Goal: Communication & Community: Participate in discussion

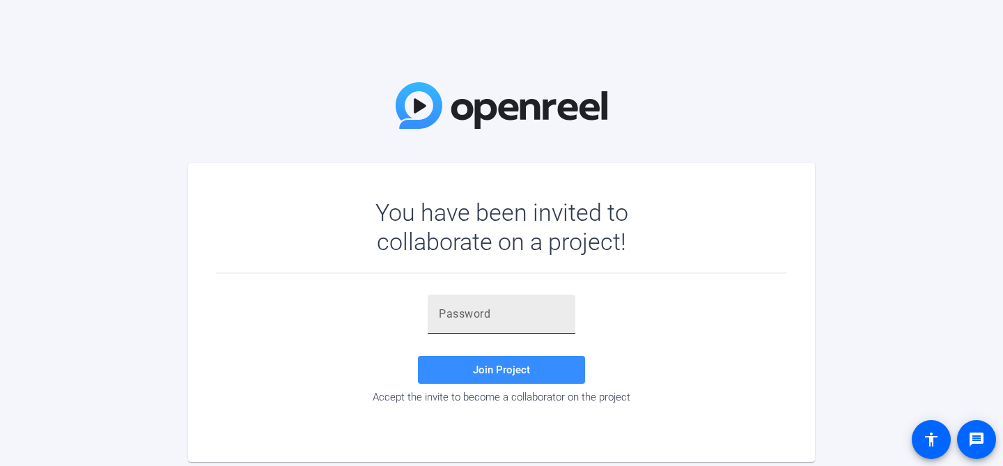
click at [505, 324] on div at bounding box center [501, 314] width 125 height 39
paste input "h_l.&Q"
type input "h_l.&Q"
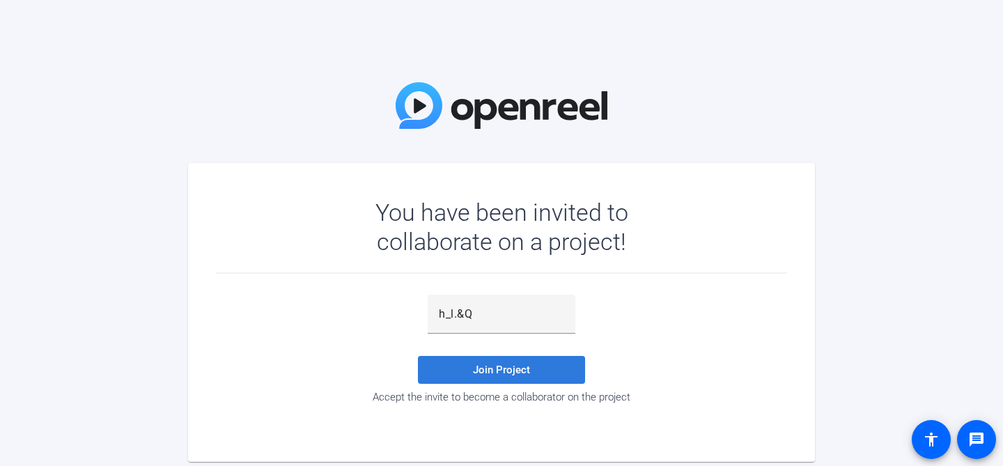
click at [517, 369] on span "Join Project" at bounding box center [501, 370] width 57 height 13
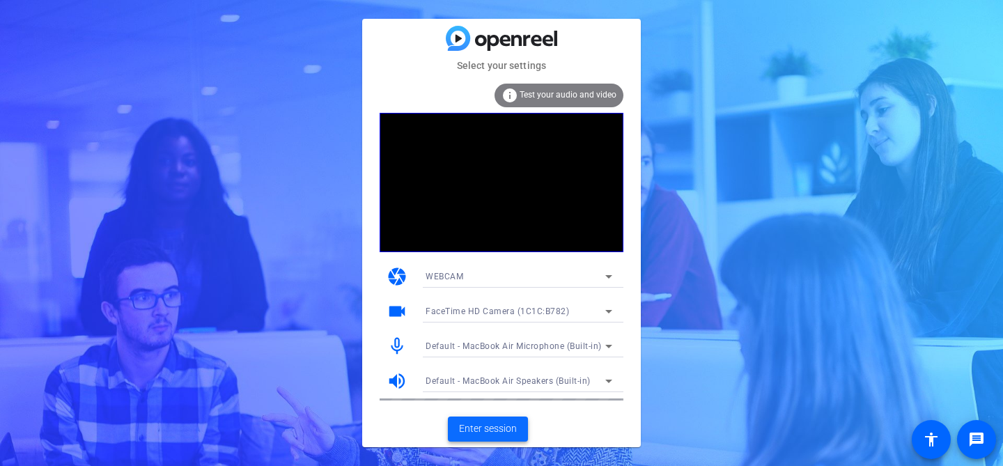
click at [495, 427] on span "Enter session" at bounding box center [488, 428] width 58 height 15
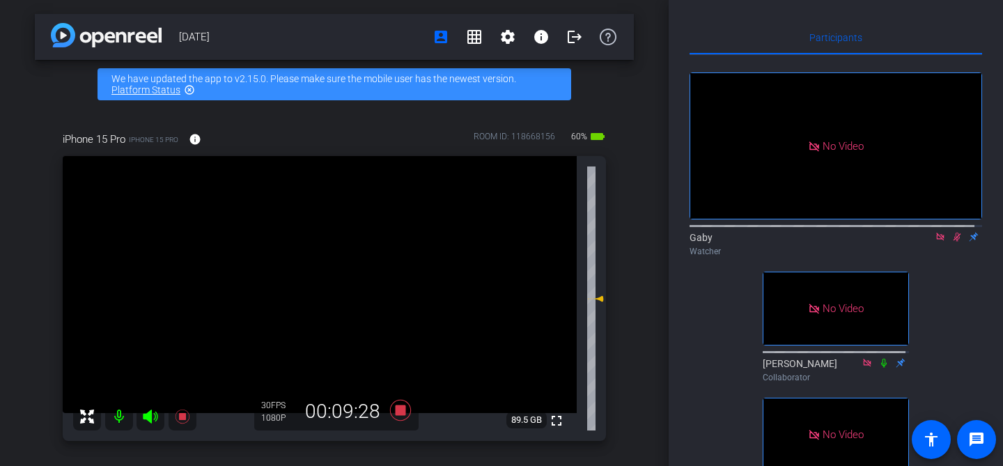
click at [954, 242] on icon at bounding box center [958, 237] width 8 height 9
click at [952, 242] on icon at bounding box center [957, 237] width 11 height 10
drag, startPoint x: 964, startPoint y: 297, endPoint x: 955, endPoint y: 281, distance: 18.4
click at [963, 296] on div "No Video Gaby Watcher No Video [PERSON_NAME] Collaborator No Video Lunario Medi…" at bounding box center [836, 284] width 293 height 459
click at [952, 242] on icon at bounding box center [957, 237] width 11 height 10
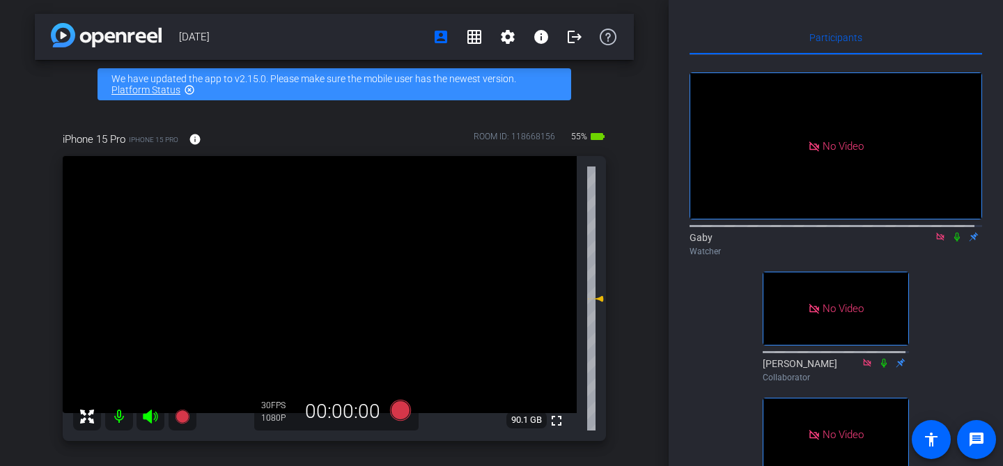
click at [954, 242] on icon at bounding box center [957, 237] width 6 height 9
click at [959, 305] on div "No Video Gaby Watcher No Video [PERSON_NAME] Collaborator No Video Lunario Medi…" at bounding box center [836, 284] width 293 height 459
click at [949, 243] on mat-icon at bounding box center [957, 237] width 17 height 13
click at [948, 307] on div "No Video Gaby Watcher No Video [PERSON_NAME] Collaborator No Video Lunario Medi…" at bounding box center [836, 284] width 293 height 459
click at [952, 242] on icon at bounding box center [957, 237] width 11 height 10
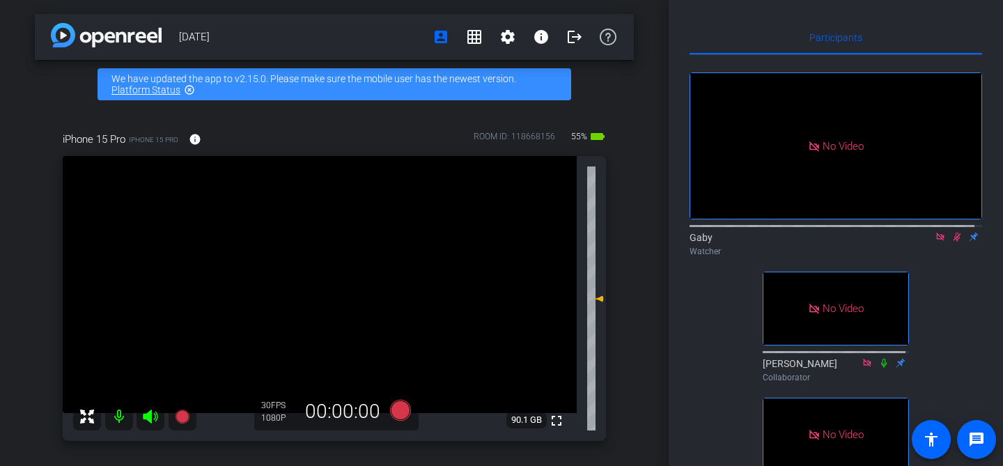
drag, startPoint x: 967, startPoint y: 368, endPoint x: 964, endPoint y: 323, distance: 45.4
click at [967, 368] on div "No Video Gaby Watcher No Video [PERSON_NAME] Collaborator No Video Lunario Medi…" at bounding box center [836, 284] width 293 height 459
click at [960, 310] on div "No Video Gaby Watcher No Video [PERSON_NAME] Collaborator No Video Lunario Medi…" at bounding box center [836, 284] width 293 height 459
click at [954, 242] on icon at bounding box center [958, 237] width 8 height 9
click at [970, 277] on div "No Video Gaby Watcher No Video [PERSON_NAME] Collaborator No Video Lunario Medi…" at bounding box center [836, 284] width 293 height 459
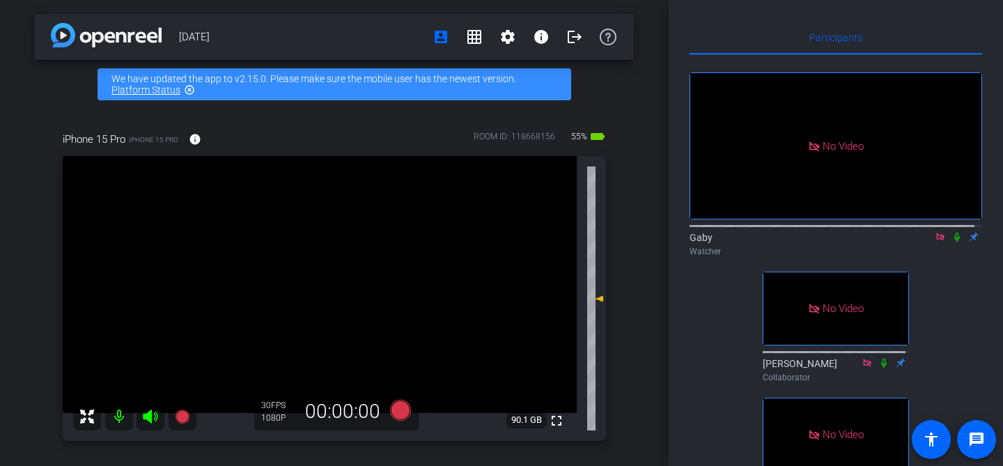
click at [952, 242] on icon at bounding box center [957, 237] width 11 height 10
